Goal: Task Accomplishment & Management: Complete application form

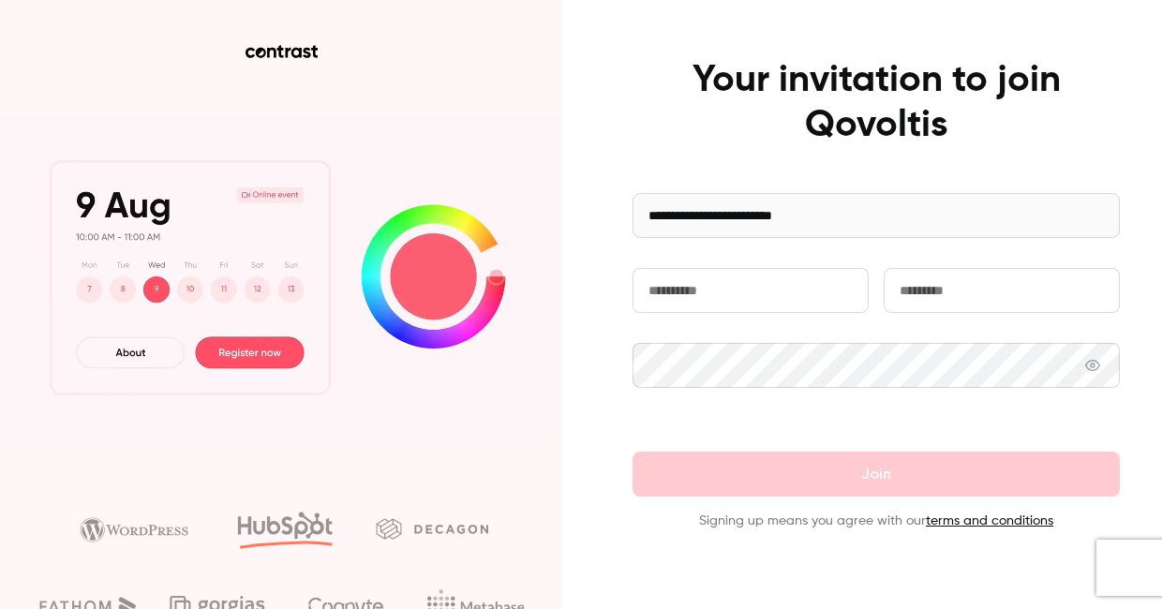
click at [714, 300] on input "text" at bounding box center [751, 290] width 236 height 45
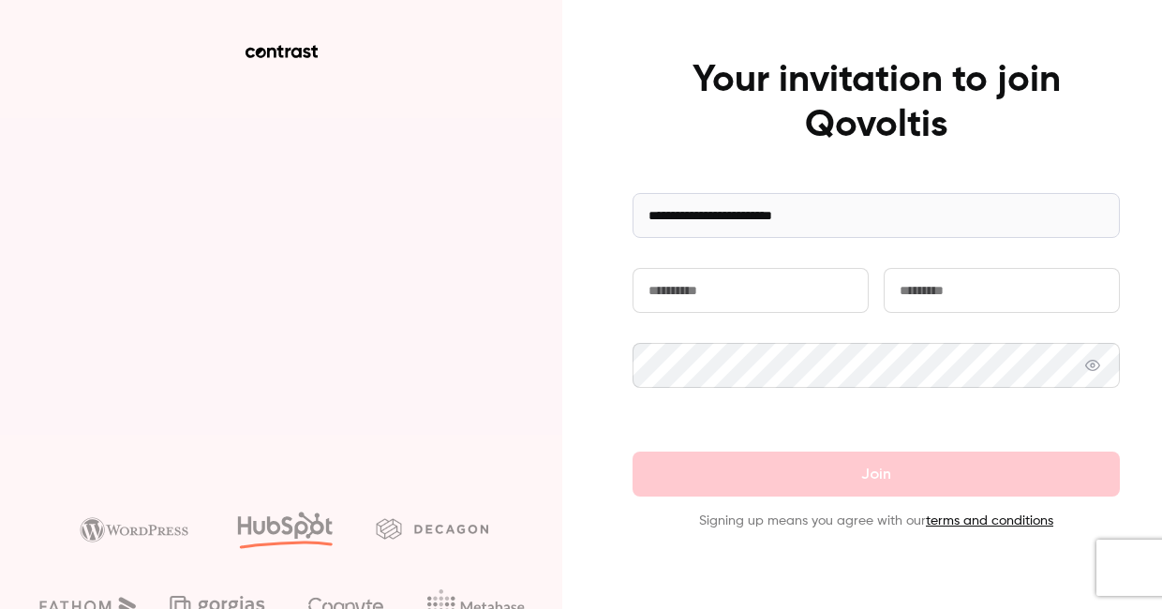
type input "********"
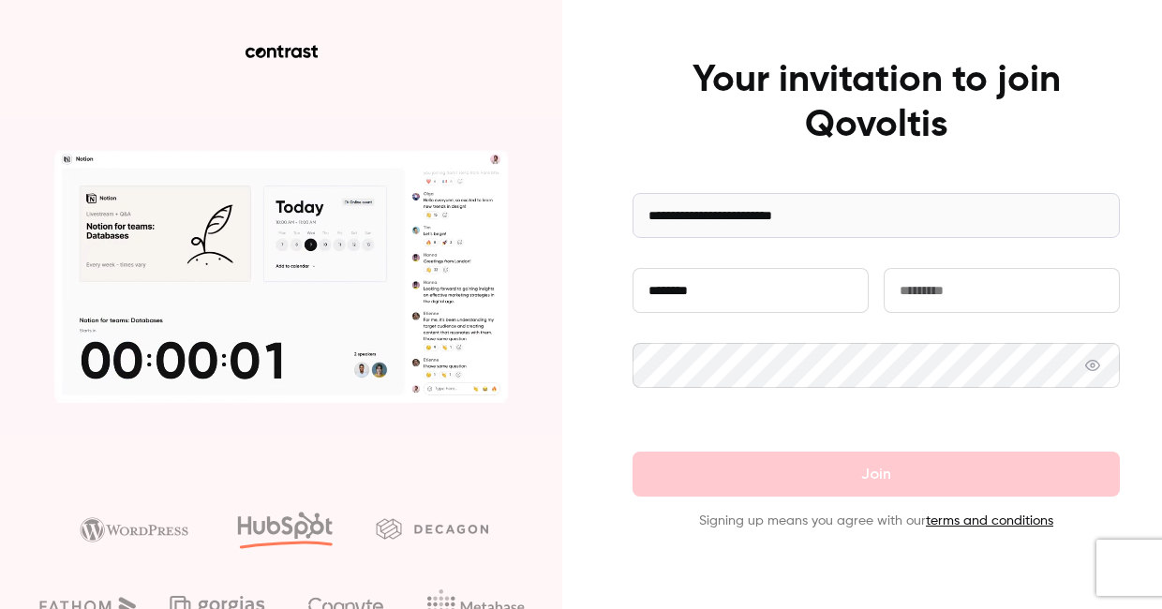
type input "****"
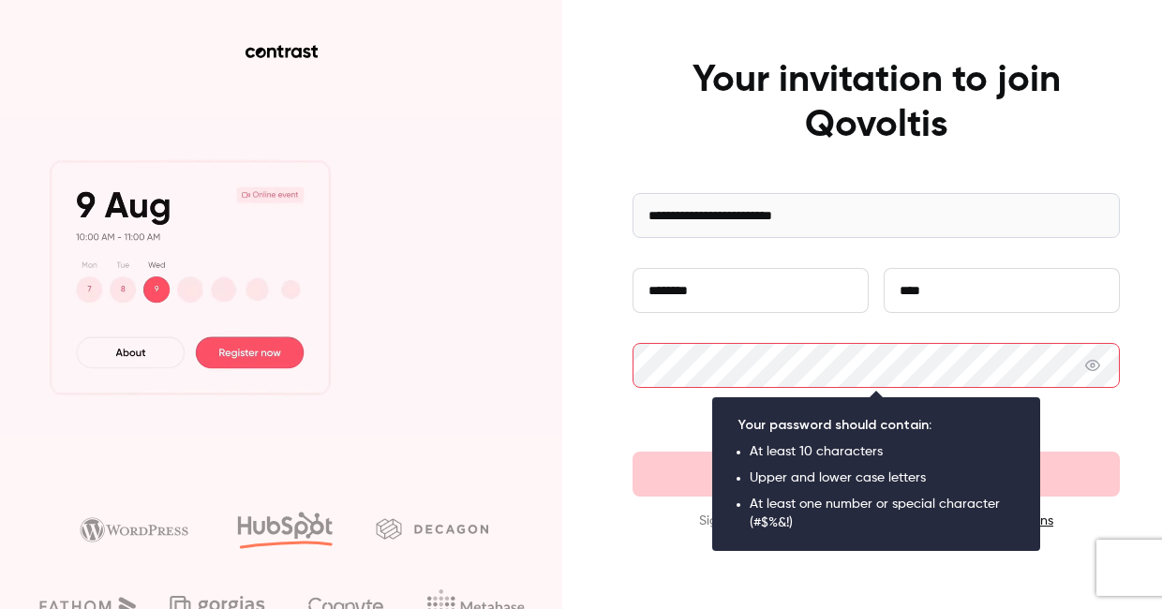
click at [1096, 368] on icon at bounding box center [1092, 365] width 15 height 11
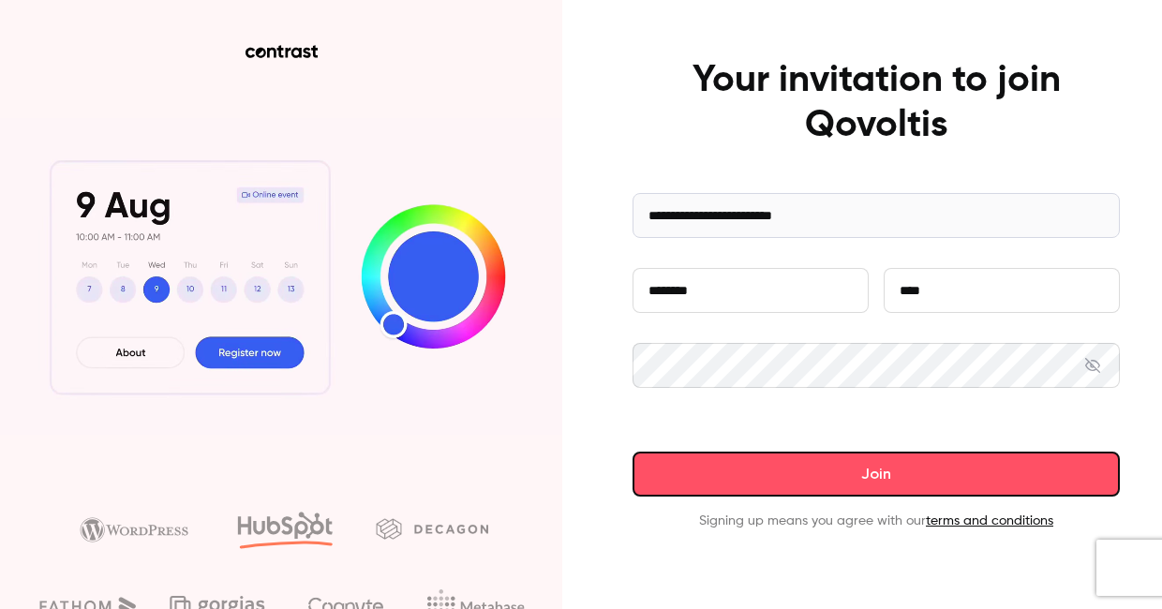
click at [912, 471] on button "Join" at bounding box center [876, 474] width 487 height 45
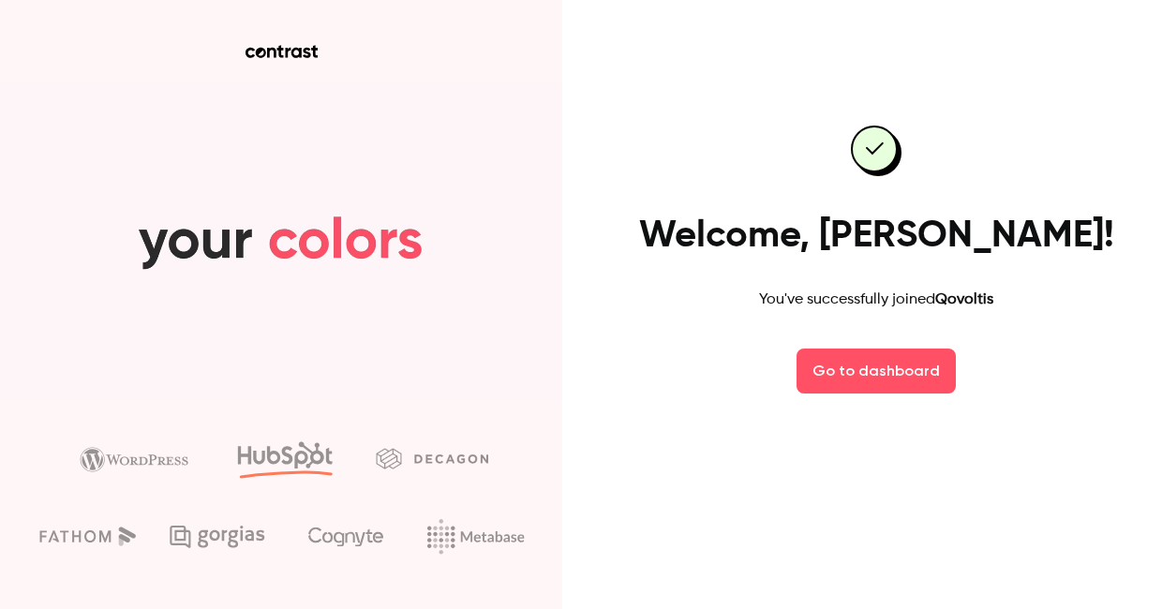
click at [904, 36] on main "Welcome, [PERSON_NAME]! You've successfully joined Qovoltis Go to dashboard" at bounding box center [876, 304] width 487 height 609
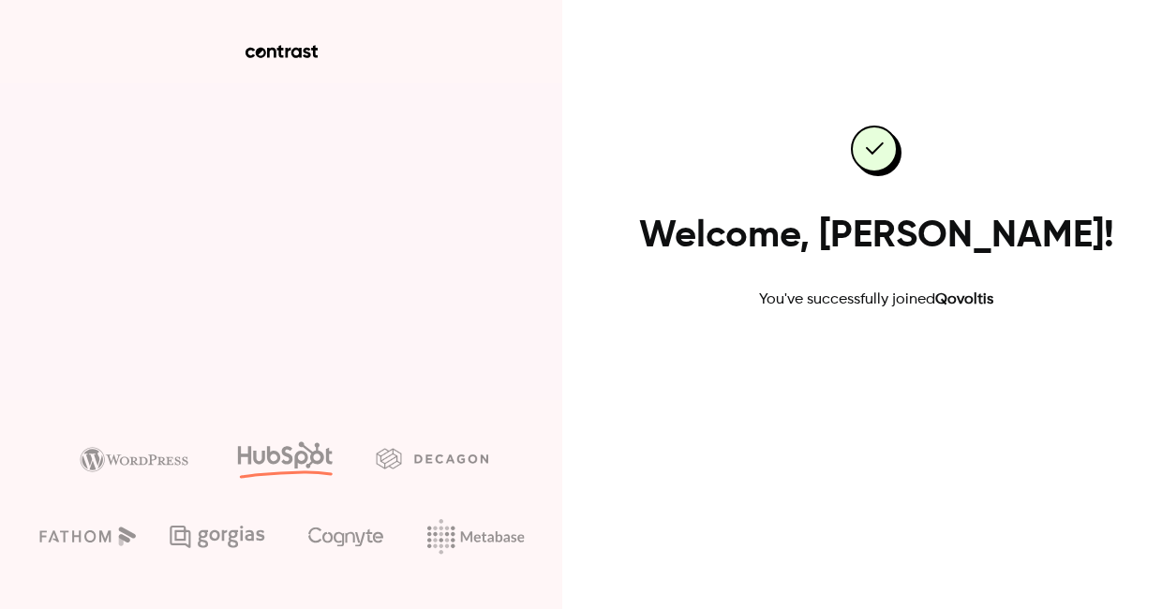
click at [851, 390] on link "Go to dashboard" at bounding box center [876, 371] width 159 height 45
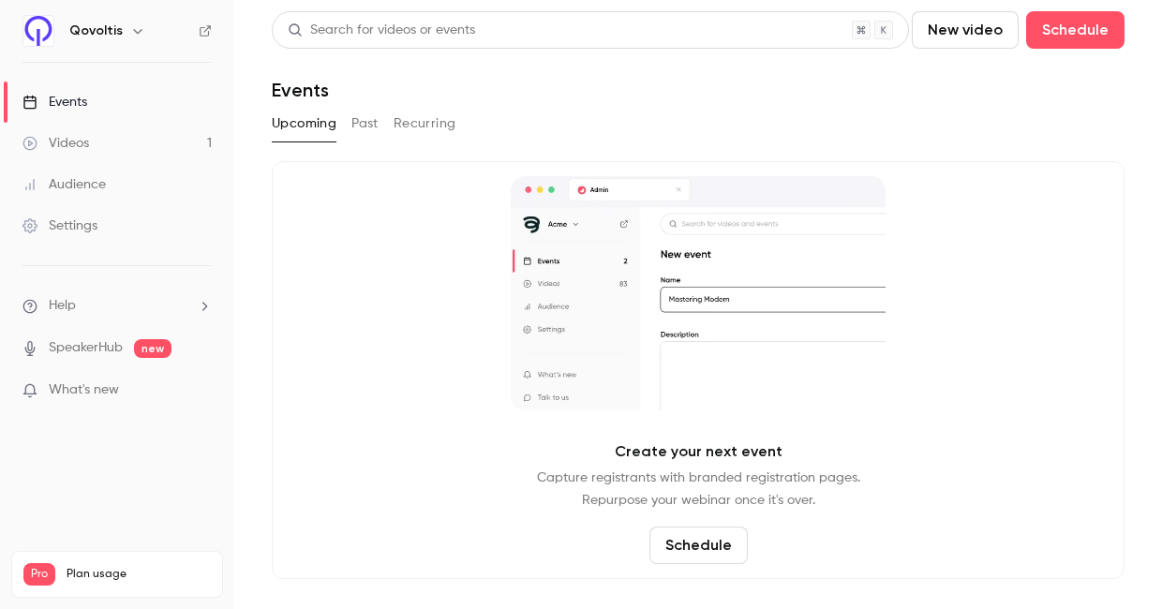
click at [66, 102] on div "Events" at bounding box center [54, 102] width 65 height 19
click at [695, 548] on button "Schedule" at bounding box center [699, 545] width 98 height 37
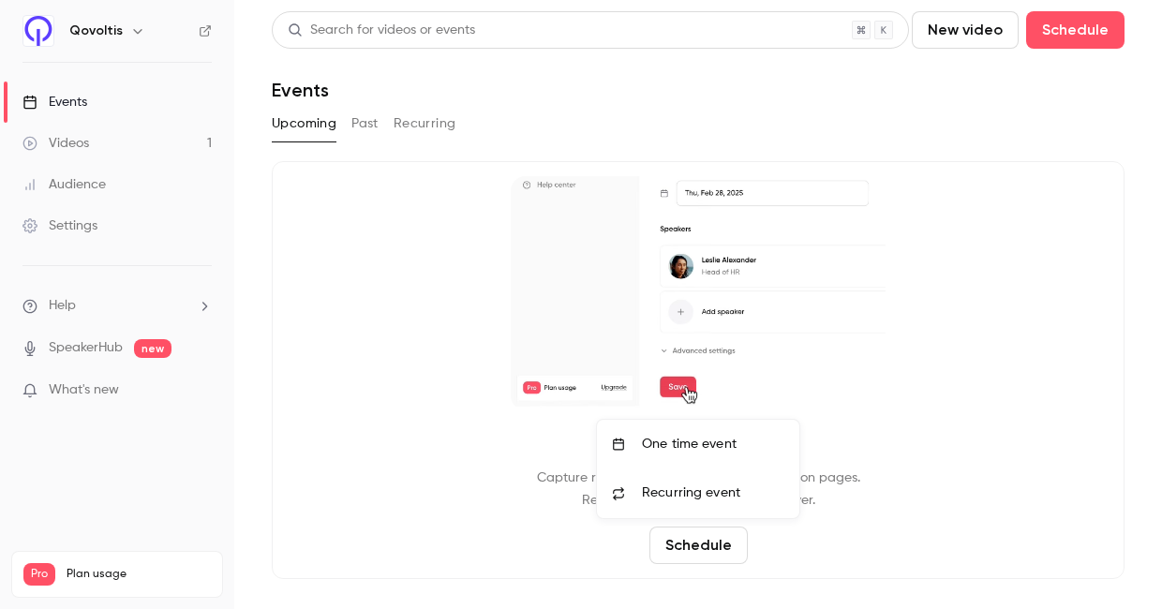
click at [703, 545] on div at bounding box center [581, 304] width 1162 height 609
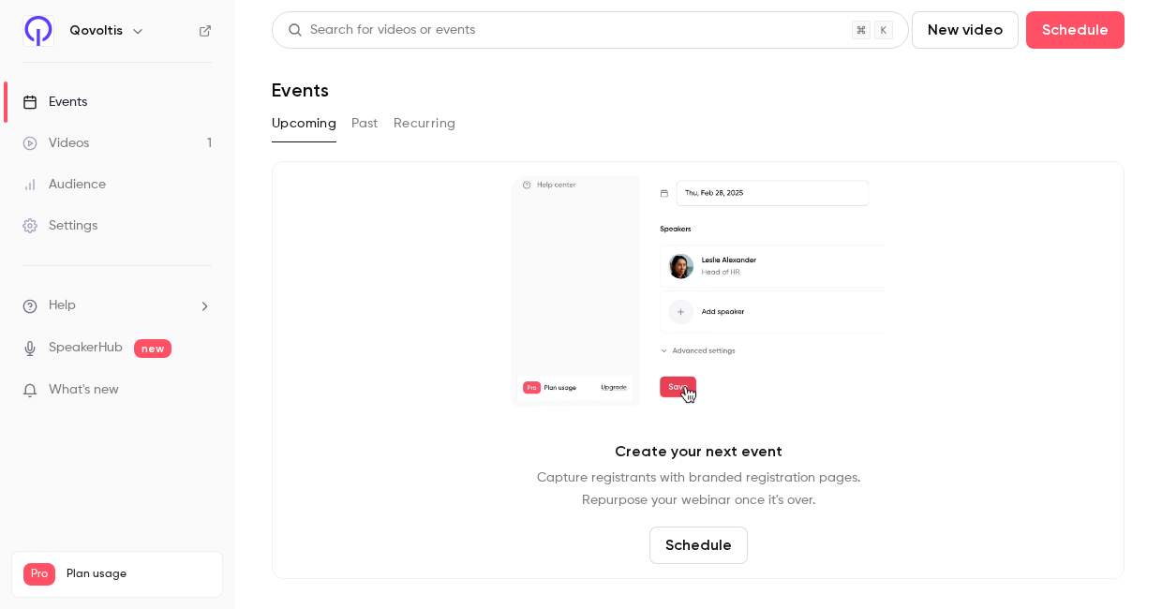
click at [703, 545] on button "Schedule" at bounding box center [699, 545] width 98 height 37
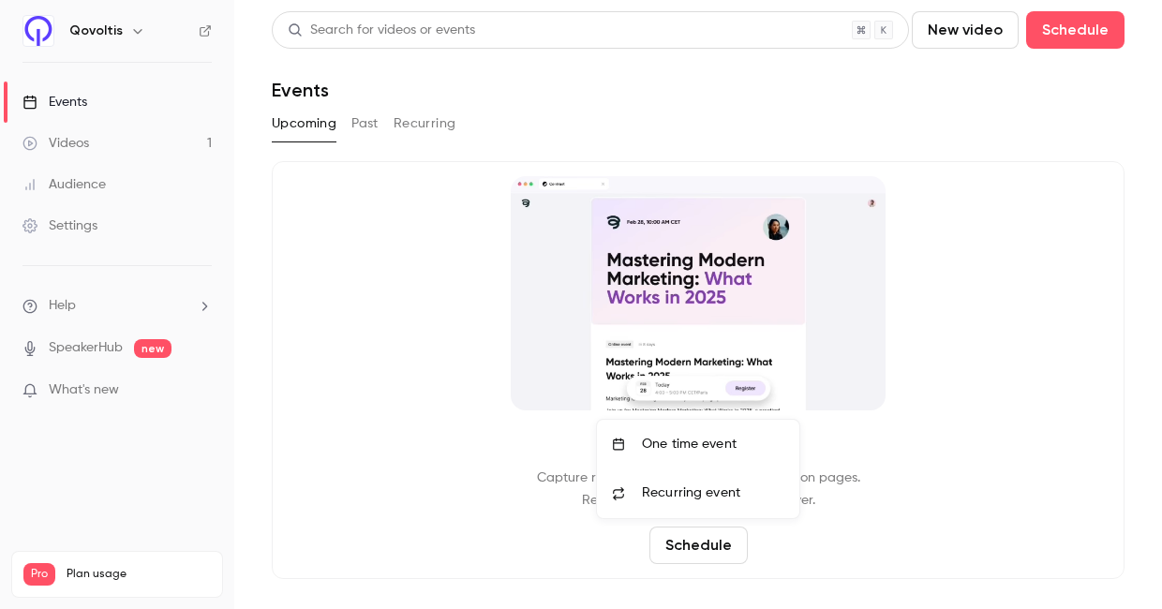
click at [692, 438] on div "One time event" at bounding box center [713, 444] width 142 height 19
